Goal: Information Seeking & Learning: Find specific fact

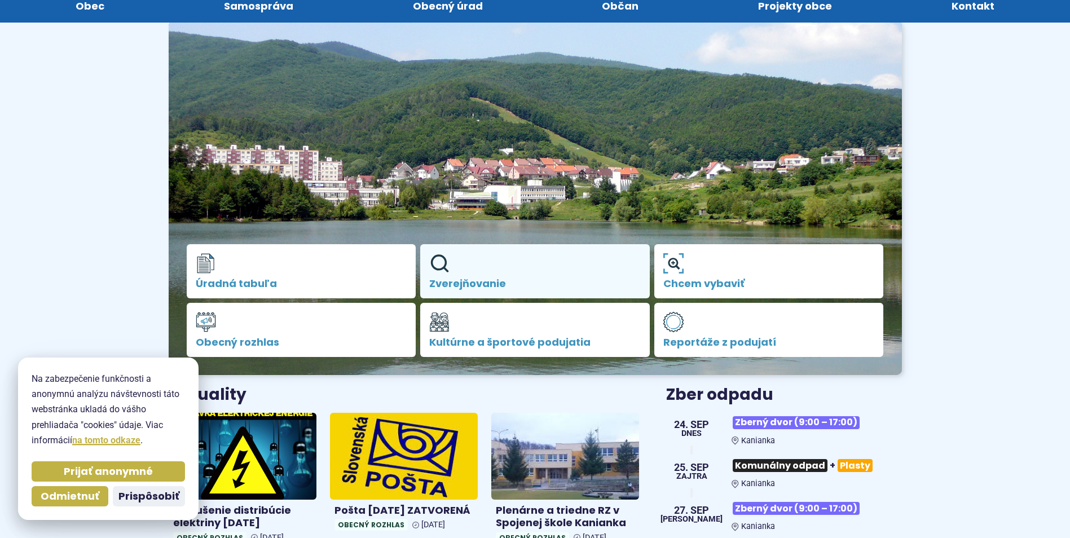
scroll to position [169, 0]
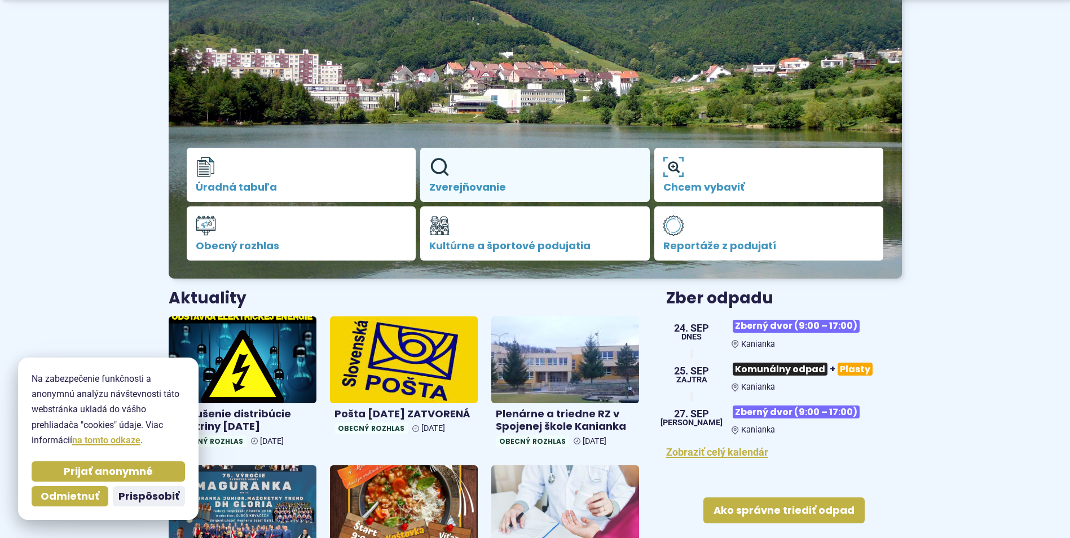
click at [491, 189] on span "Zverejňovanie" at bounding box center [534, 187] width 211 height 11
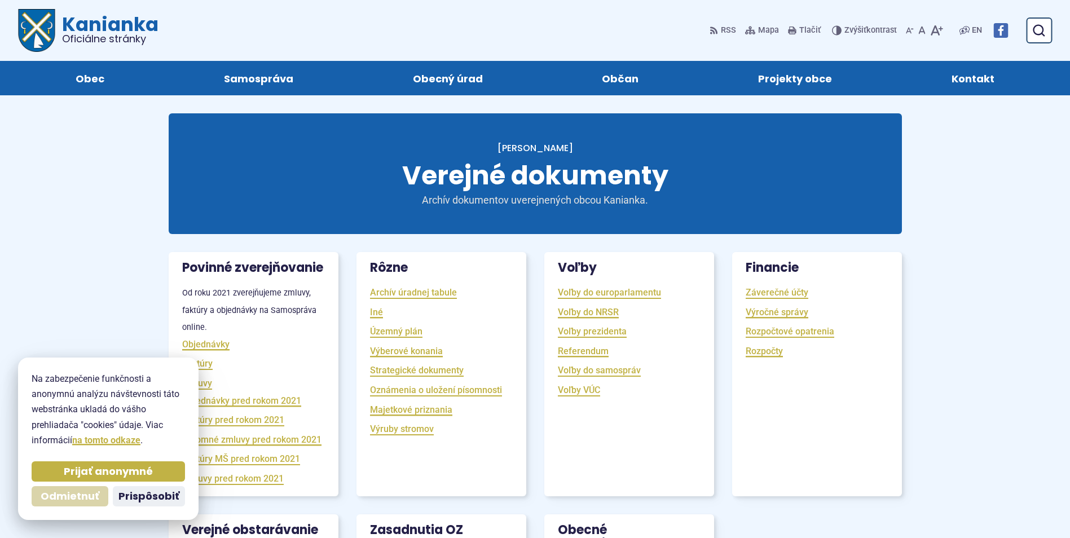
click at [55, 493] on span "Odmietnuť" at bounding box center [70, 496] width 59 height 13
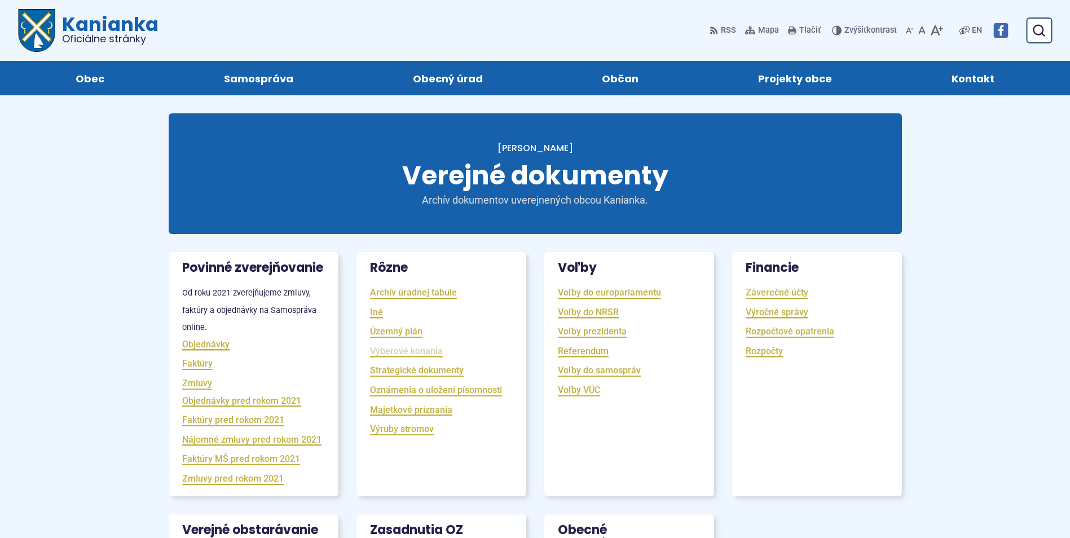
click at [387, 351] on link "Výberové konania" at bounding box center [406, 350] width 73 height 13
click at [386, 367] on link "Strategické dokumenty" at bounding box center [417, 370] width 94 height 13
click at [103, 36] on span "Oficiálne stránky" at bounding box center [110, 39] width 96 height 10
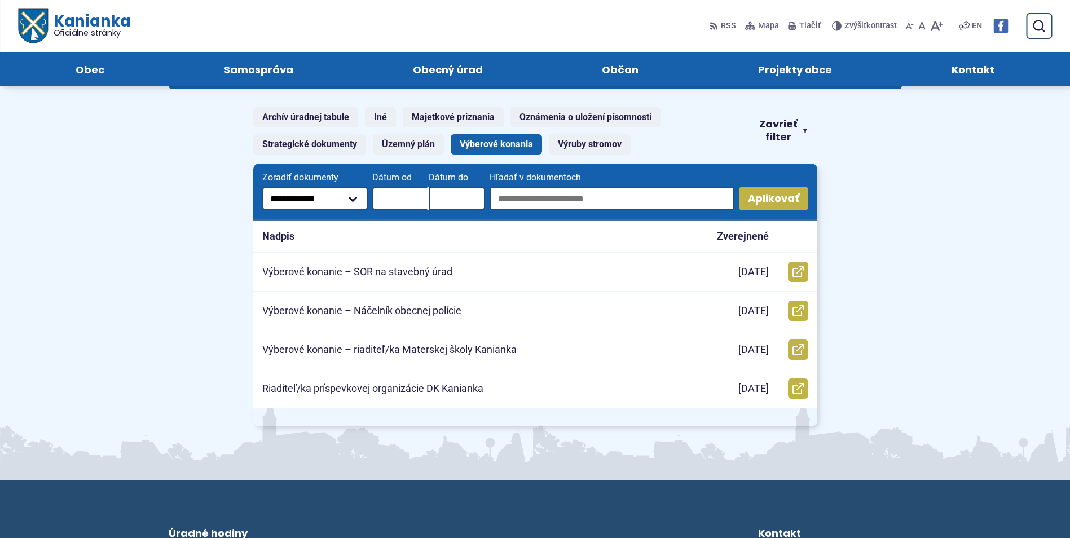
scroll to position [56, 0]
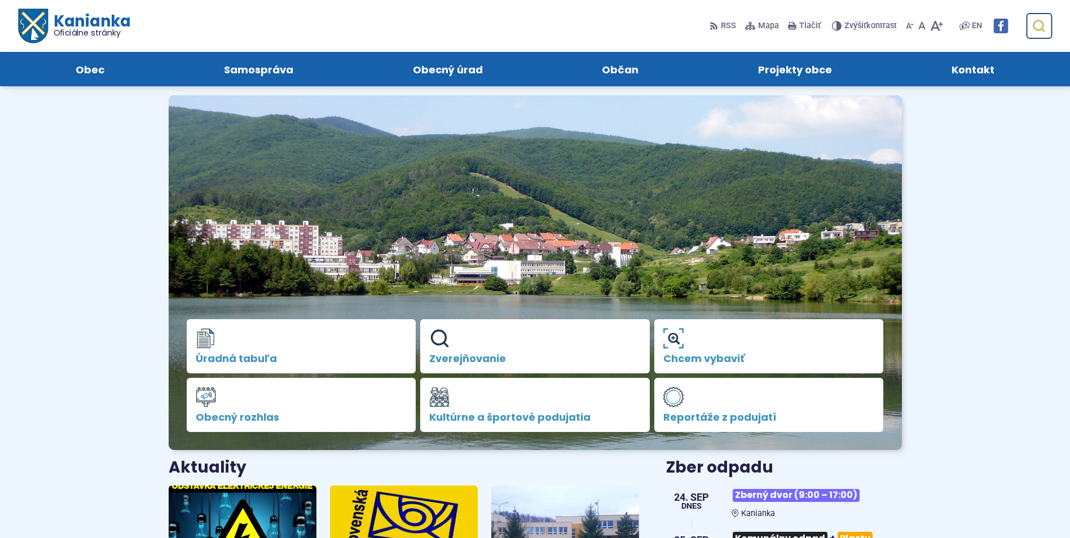
click at [1033, 30] on icon "submit" at bounding box center [1038, 26] width 14 height 14
click at [979, 28] on input "Hľadať:" at bounding box center [984, 26] width 133 height 26
type input "*******"
click at [1028, 16] on button "Odoslať vyhľadávací formulár" at bounding box center [1038, 26] width 20 height 20
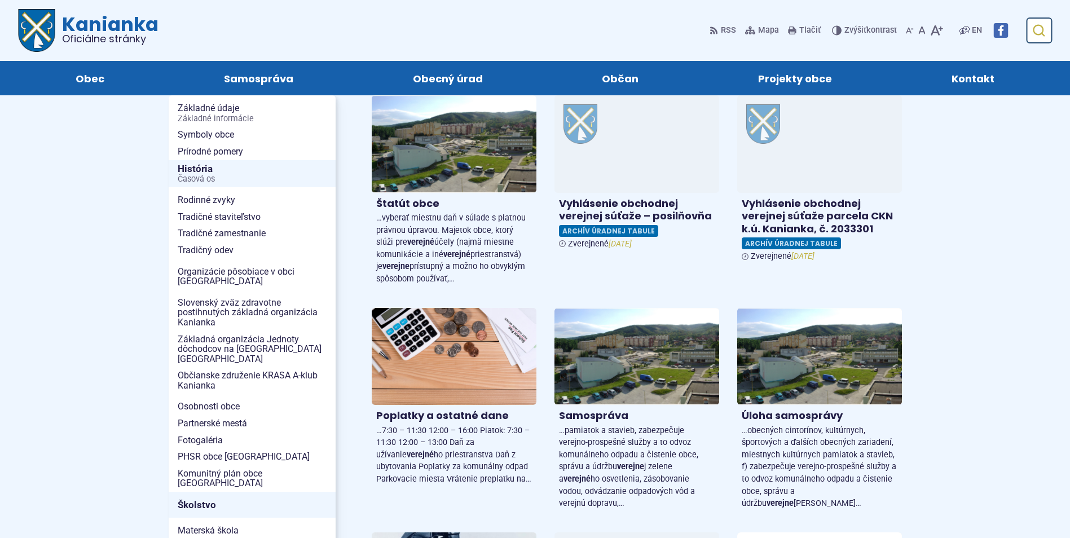
click at [1040, 28] on icon "submit" at bounding box center [1038, 31] width 14 height 14
click at [1037, 37] on button "Odoslať vyhľadávací formulár" at bounding box center [1038, 30] width 20 height 20
click at [75, 36] on span "Oficiálne stránky" at bounding box center [110, 39] width 96 height 10
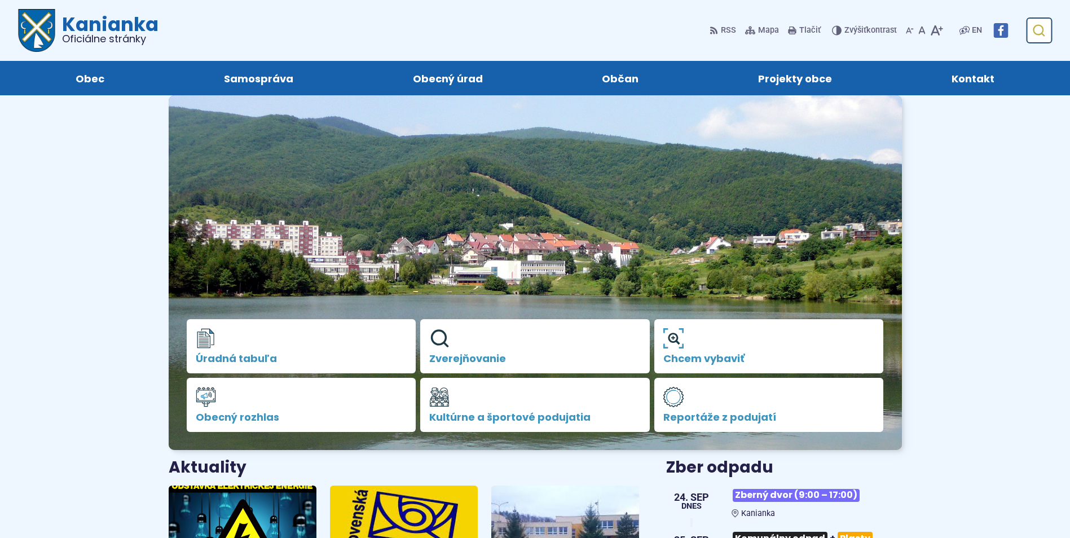
click at [1044, 29] on icon "submit" at bounding box center [1038, 31] width 14 height 14
click at [974, 28] on input "Hľadať:" at bounding box center [984, 30] width 133 height 26
type input "******"
click at [1028, 20] on button "Odoslať vyhľadávací formulár" at bounding box center [1038, 30] width 20 height 20
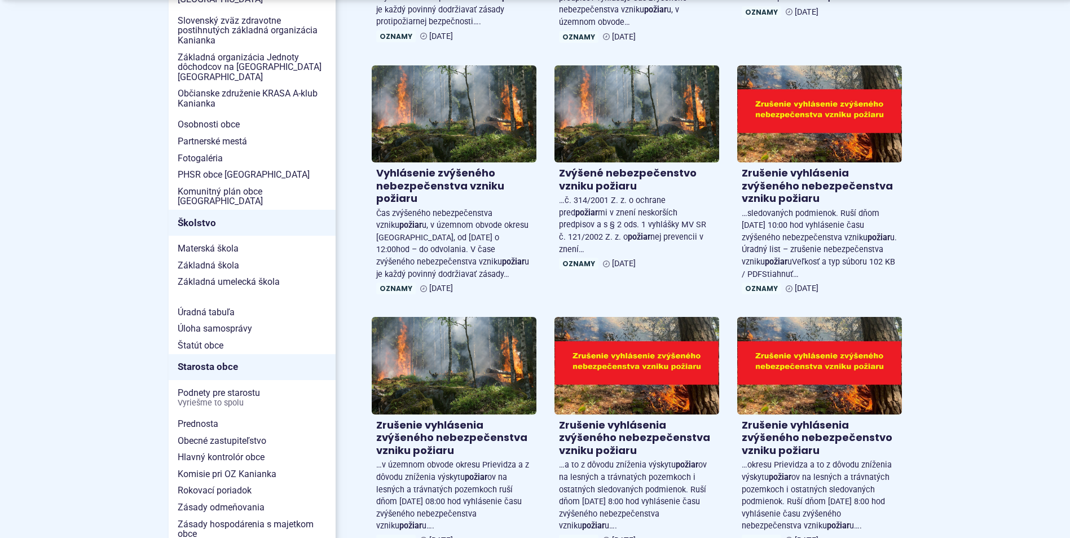
scroll to position [620, 0]
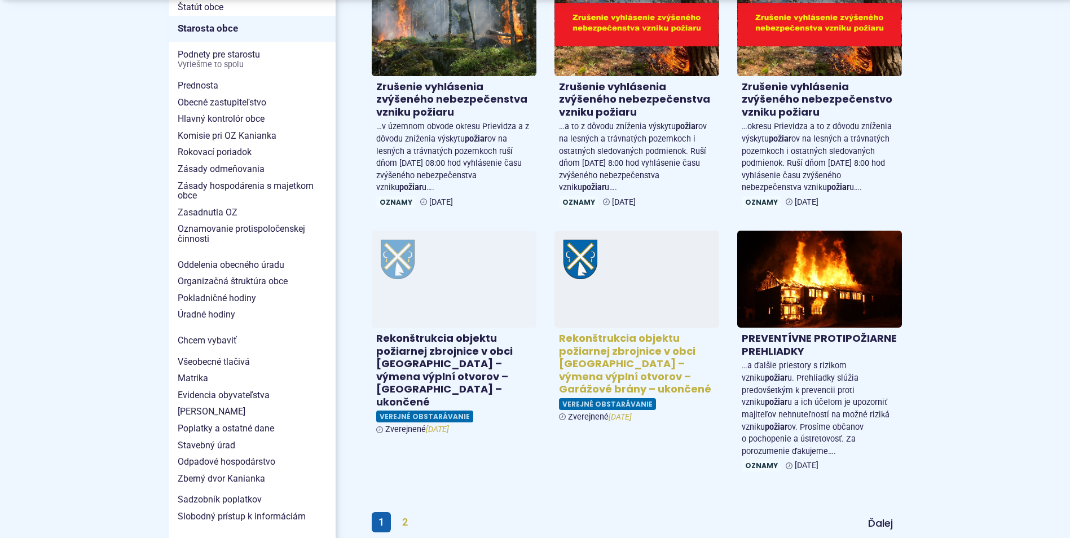
click at [653, 378] on h4 "Rekonštrukcia objektu požiarnej zbrojnice v obci [GEOGRAPHIC_DATA] – výmena výp…" at bounding box center [637, 364] width 156 height 64
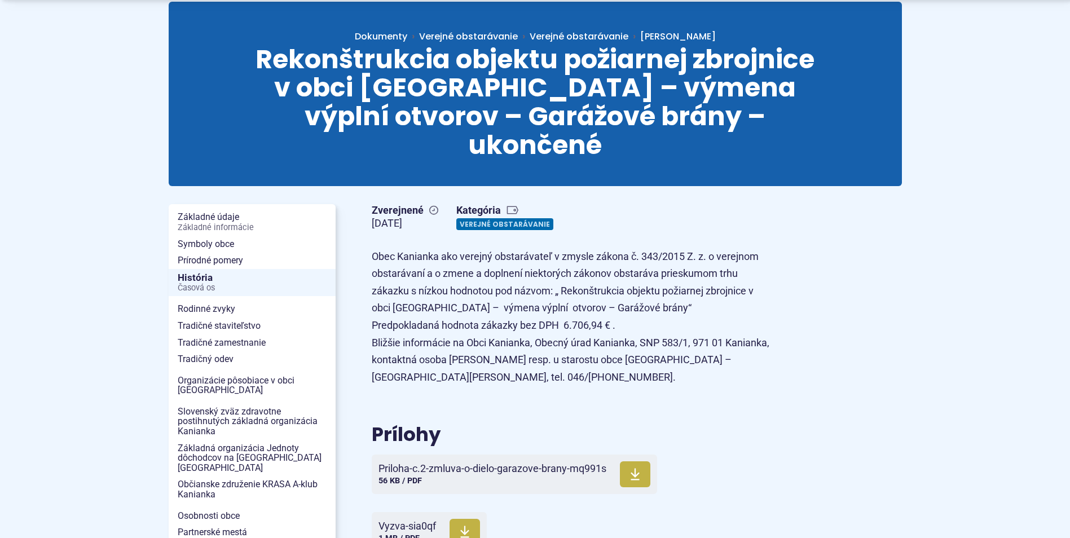
scroll to position [282, 0]
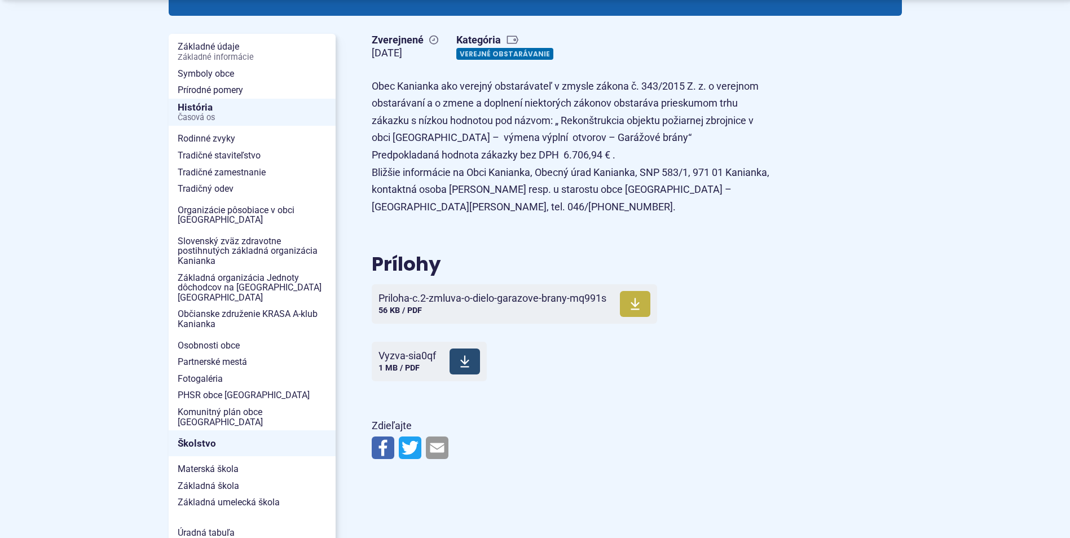
click at [396, 350] on span "Vyzva-sia0qf" at bounding box center [407, 355] width 58 height 11
click at [447, 293] on span "Priloha-c.2-zmluva-o-dielo-garazove-brany-mq991s" at bounding box center [492, 298] width 228 height 11
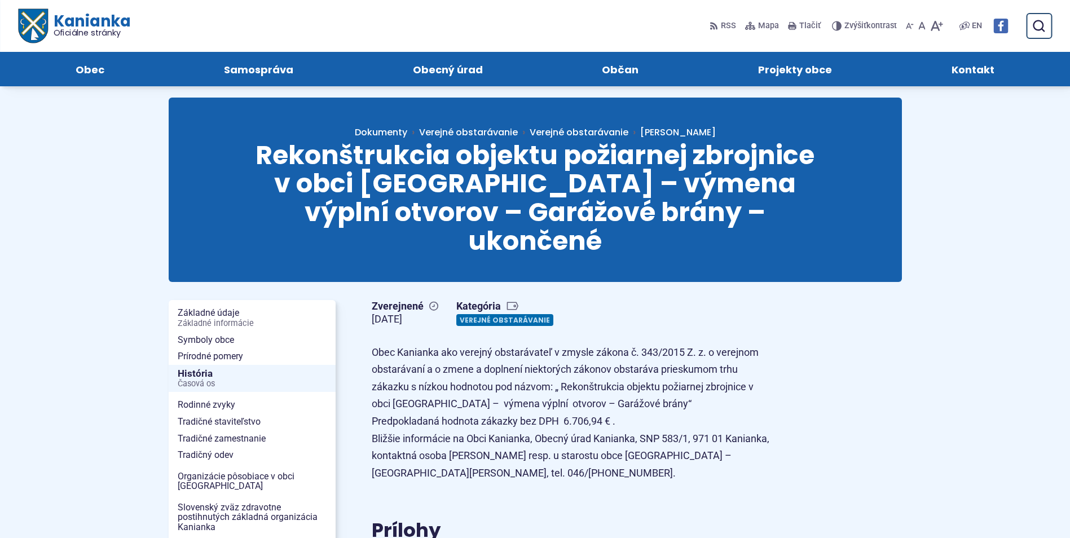
scroll to position [338, 0]
